Goal: Check status: Check status

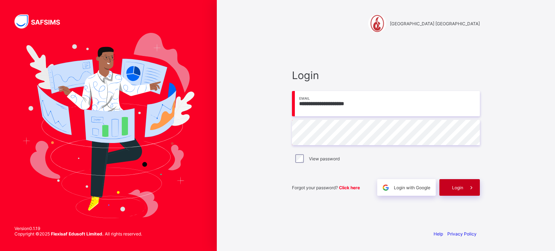
click at [450, 189] on div "Login" at bounding box center [460, 187] width 40 height 17
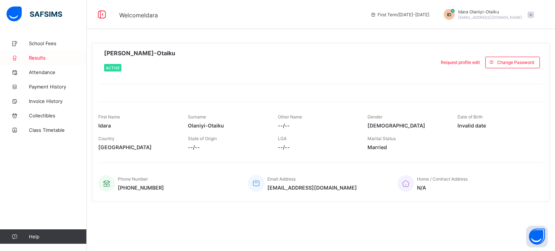
click at [46, 60] on span "Results" at bounding box center [58, 58] width 58 height 6
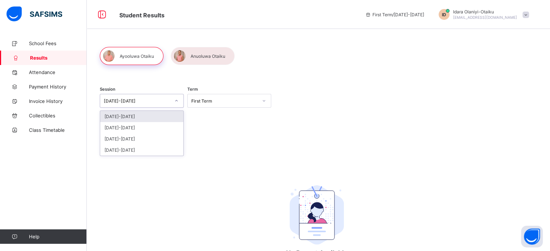
click at [176, 103] on icon at bounding box center [176, 100] width 4 height 7
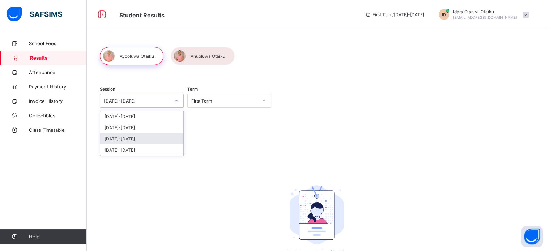
click at [146, 137] on div "[DATE]-[DATE]" at bounding box center [141, 138] width 83 height 11
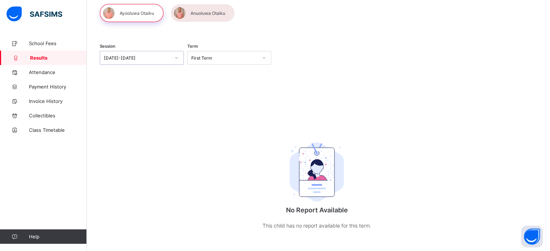
scroll to position [47, 0]
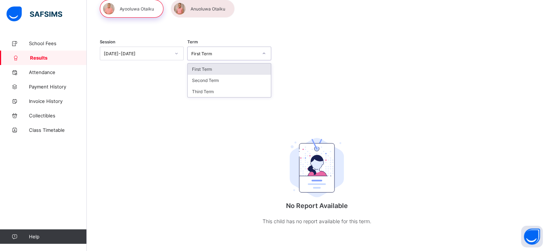
click at [265, 55] on icon at bounding box center [264, 53] width 4 height 7
click at [225, 91] on div "Third Term" at bounding box center [229, 91] width 83 height 11
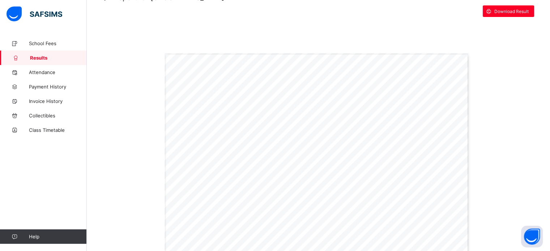
scroll to position [0, 0]
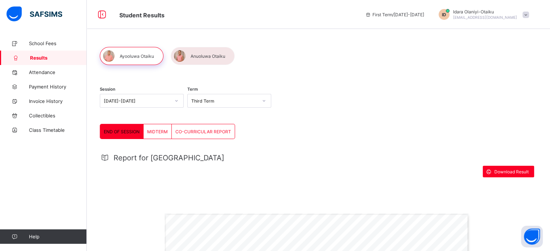
click at [194, 57] on div at bounding box center [203, 56] width 64 height 18
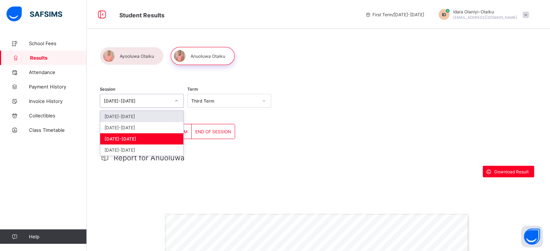
click at [176, 103] on icon at bounding box center [176, 100] width 4 height 7
click at [149, 131] on div "[DATE]-[DATE]" at bounding box center [141, 127] width 83 height 11
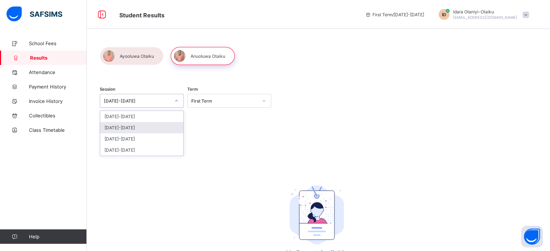
click at [159, 127] on div "[DATE]-[DATE]" at bounding box center [141, 127] width 83 height 11
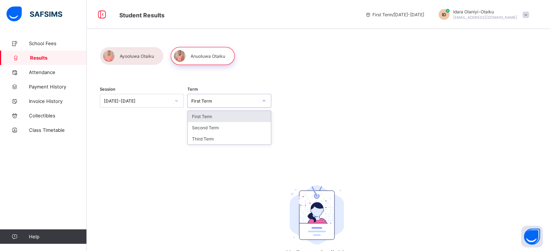
click at [264, 102] on icon at bounding box center [264, 100] width 4 height 7
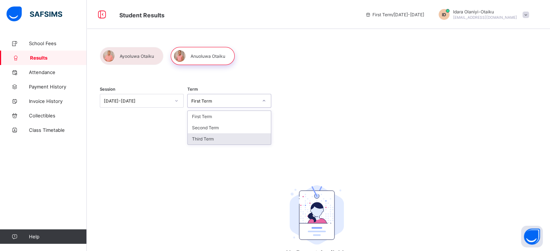
click at [210, 139] on div "Third Term" at bounding box center [229, 138] width 83 height 11
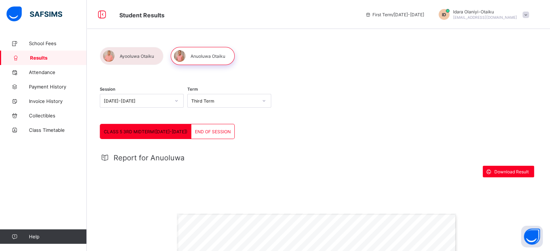
click at [201, 132] on span "END OF SESSION" at bounding box center [213, 131] width 36 height 5
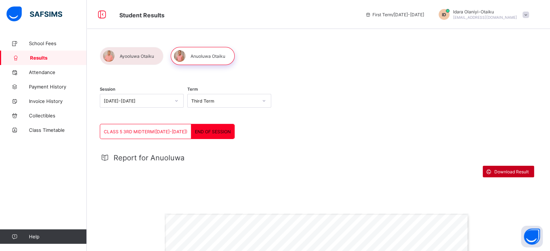
click at [506, 172] on span "Download Result" at bounding box center [511, 171] width 34 height 5
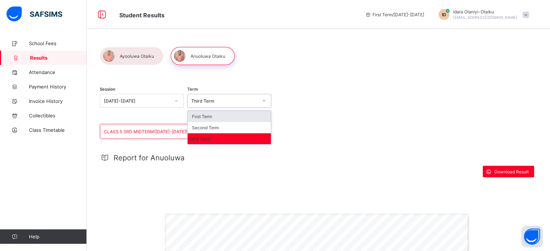
click at [261, 101] on div at bounding box center [264, 101] width 12 height 12
click at [222, 127] on div "Second Term" at bounding box center [229, 127] width 83 height 11
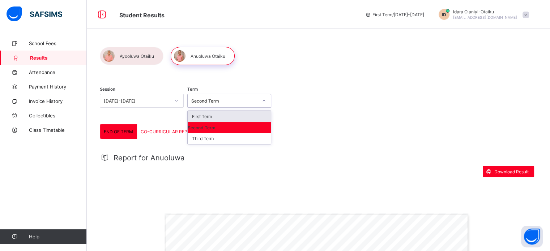
click at [261, 102] on div at bounding box center [264, 101] width 12 height 12
click at [243, 114] on div "First Term" at bounding box center [229, 116] width 83 height 11
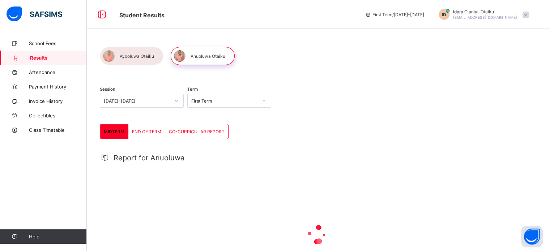
click at [148, 129] on span "END OF TERM" at bounding box center [146, 131] width 29 height 5
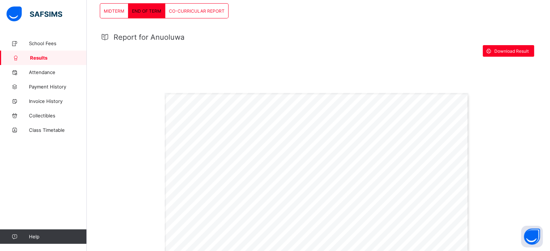
scroll to position [121, 0]
drag, startPoint x: 546, startPoint y: 106, endPoint x: 548, endPoint y: 121, distance: 16.0
click at [548, 121] on div "Session 2024-2025 Term First Term MIDTERM END OF TERM CO-CURRICULAR REPORT END …" at bounding box center [318, 244] width 463 height 659
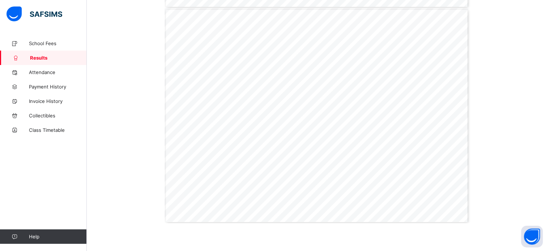
scroll to position [428, 0]
